Goal: Find specific page/section: Find specific page/section

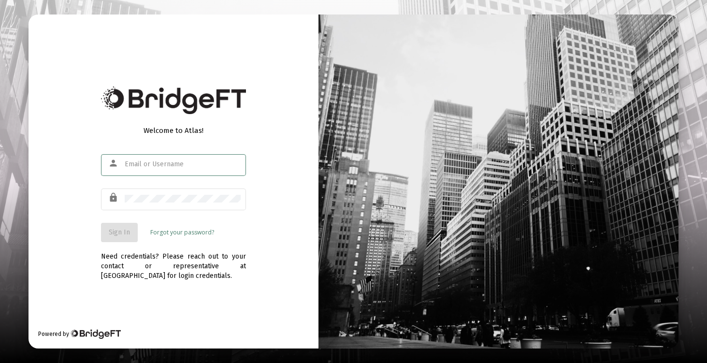
type input "[EMAIL_ADDRESS][DOMAIN_NAME]"
click at [109, 238] on button "Sign In" at bounding box center [119, 232] width 37 height 19
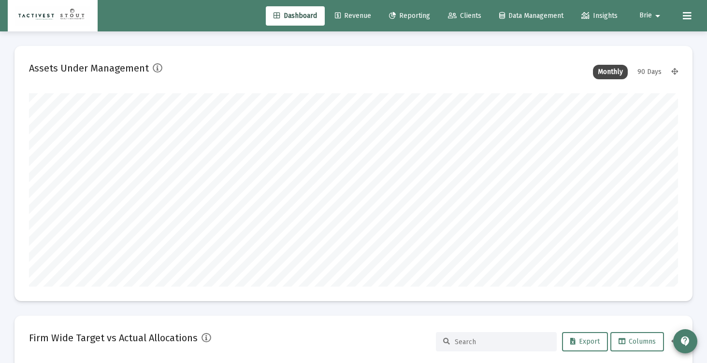
scroll to position [193, 349]
click at [468, 19] on span "Clients" at bounding box center [464, 16] width 33 height 8
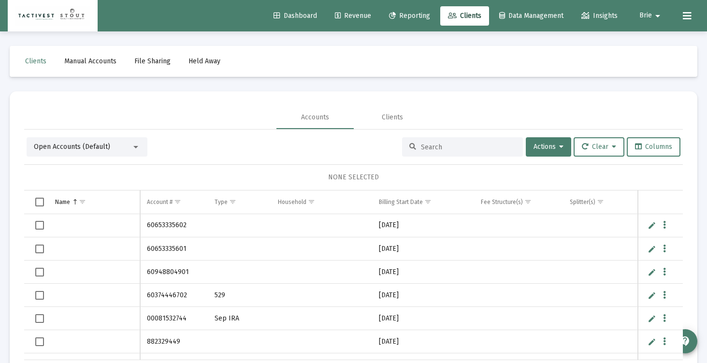
click at [422, 146] on input at bounding box center [468, 147] width 95 height 8
paste input "37966466"
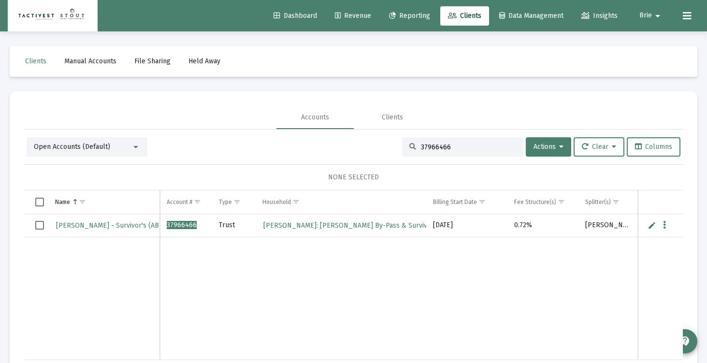
click at [429, 143] on input "37966466" at bounding box center [468, 147] width 95 height 8
paste input "22529142"
click at [423, 147] on input "22529142" at bounding box center [468, 147] width 95 height 8
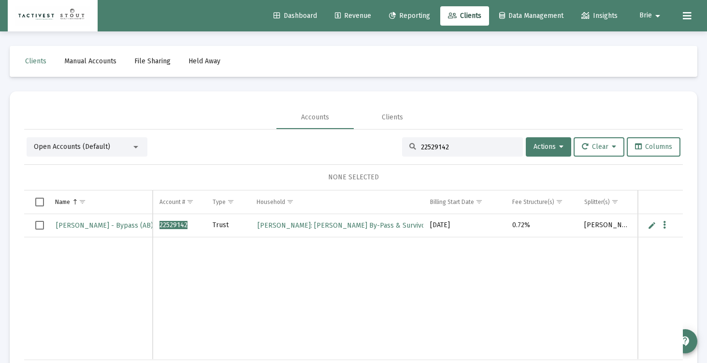
paste input "44207191"
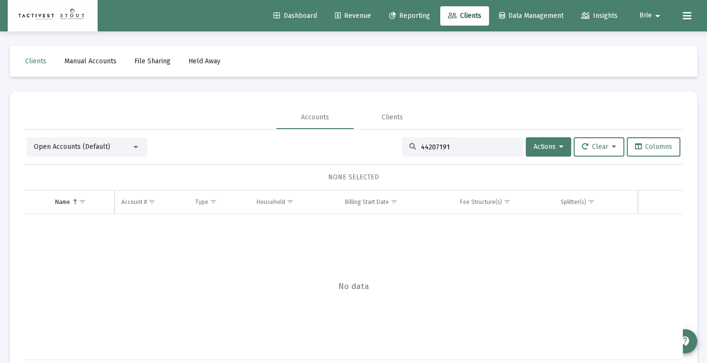
click at [427, 146] on input "44207191" at bounding box center [468, 147] width 95 height 8
paste input "94242204"
click at [436, 148] on input "94242204" at bounding box center [468, 147] width 95 height 8
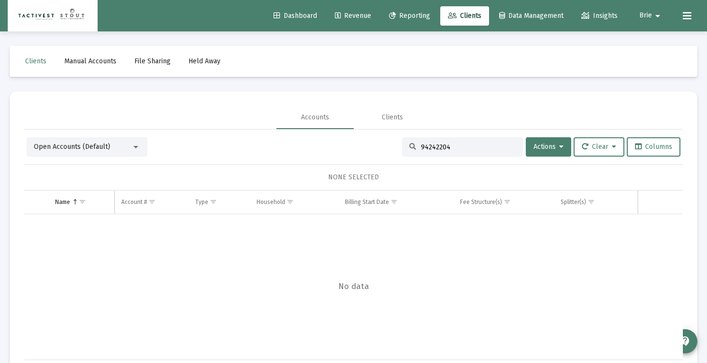
click at [429, 145] on input "94242204" at bounding box center [468, 147] width 95 height 8
click at [441, 150] on input "9424-2204" at bounding box center [468, 147] width 95 height 8
click at [441, 150] on input "9424-hea" at bounding box center [468, 147] width 95 height 8
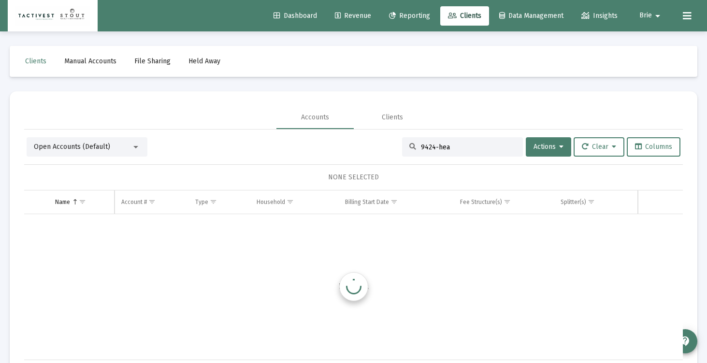
click at [441, 150] on input "9424-hea" at bounding box center [468, 147] width 95 height 8
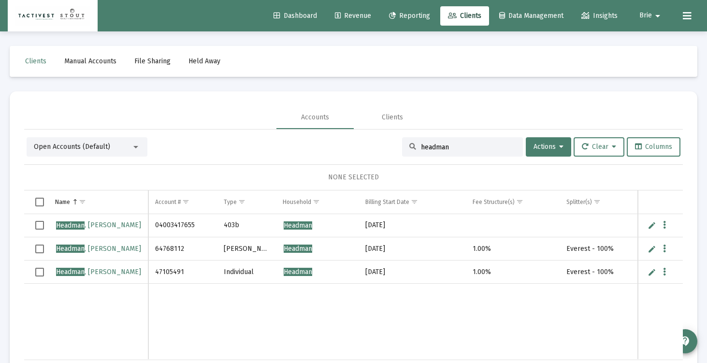
click at [430, 148] on input "headman" at bounding box center [468, 147] width 95 height 8
paste input "27315156"
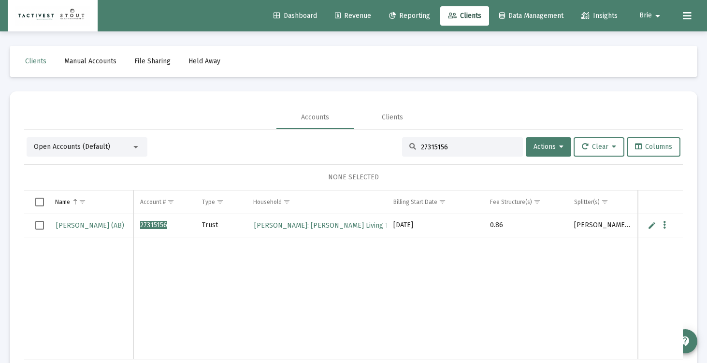
click at [443, 145] on input "27315156" at bounding box center [468, 147] width 95 height 8
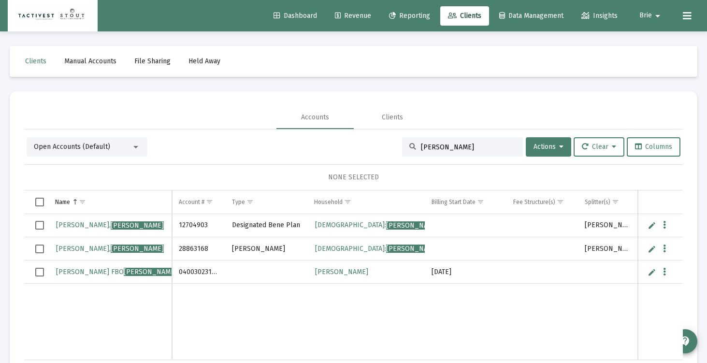
click at [426, 141] on div "[PERSON_NAME]" at bounding box center [462, 146] width 121 height 19
click at [427, 145] on input "[PERSON_NAME]" at bounding box center [468, 147] width 95 height 8
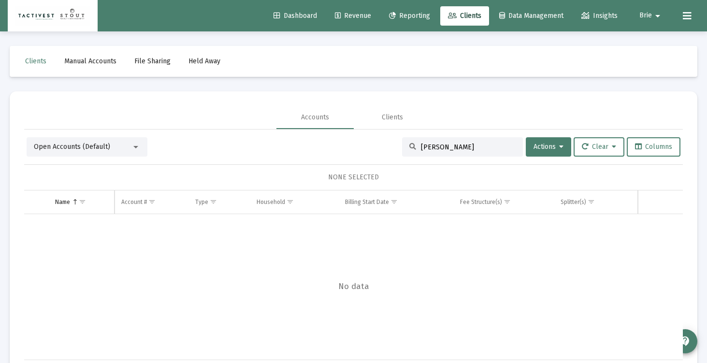
click at [431, 150] on input "[PERSON_NAME]" at bounding box center [468, 147] width 95 height 8
paste input "40471999"
click at [445, 142] on div "40471999" at bounding box center [462, 146] width 121 height 19
click at [449, 147] on input "40471999" at bounding box center [468, 147] width 95 height 8
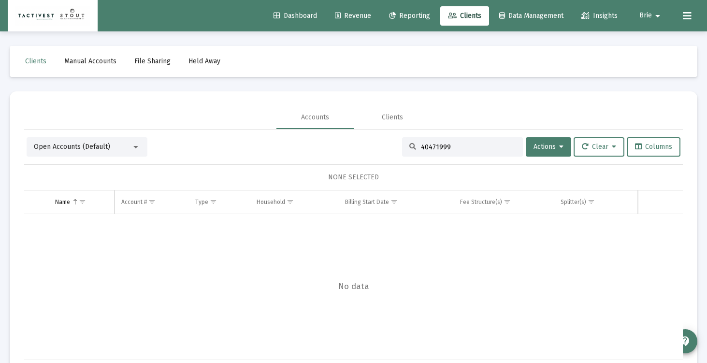
click at [469, 144] on input "40471999" at bounding box center [468, 147] width 95 height 8
click at [469, 145] on input "40471999" at bounding box center [468, 147] width 95 height 8
paste input "90127544"
click at [469, 145] on input "40471999 90127544" at bounding box center [468, 147] width 95 height 8
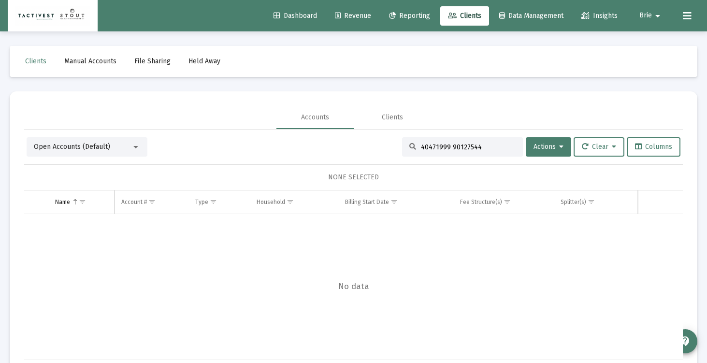
click at [469, 145] on input "40471999 90127544" at bounding box center [468, 147] width 95 height 8
paste input
click at [428, 149] on input "90127544" at bounding box center [468, 147] width 95 height 8
type input "[PERSON_NAME]"
